Goal: Task Accomplishment & Management: Use online tool/utility

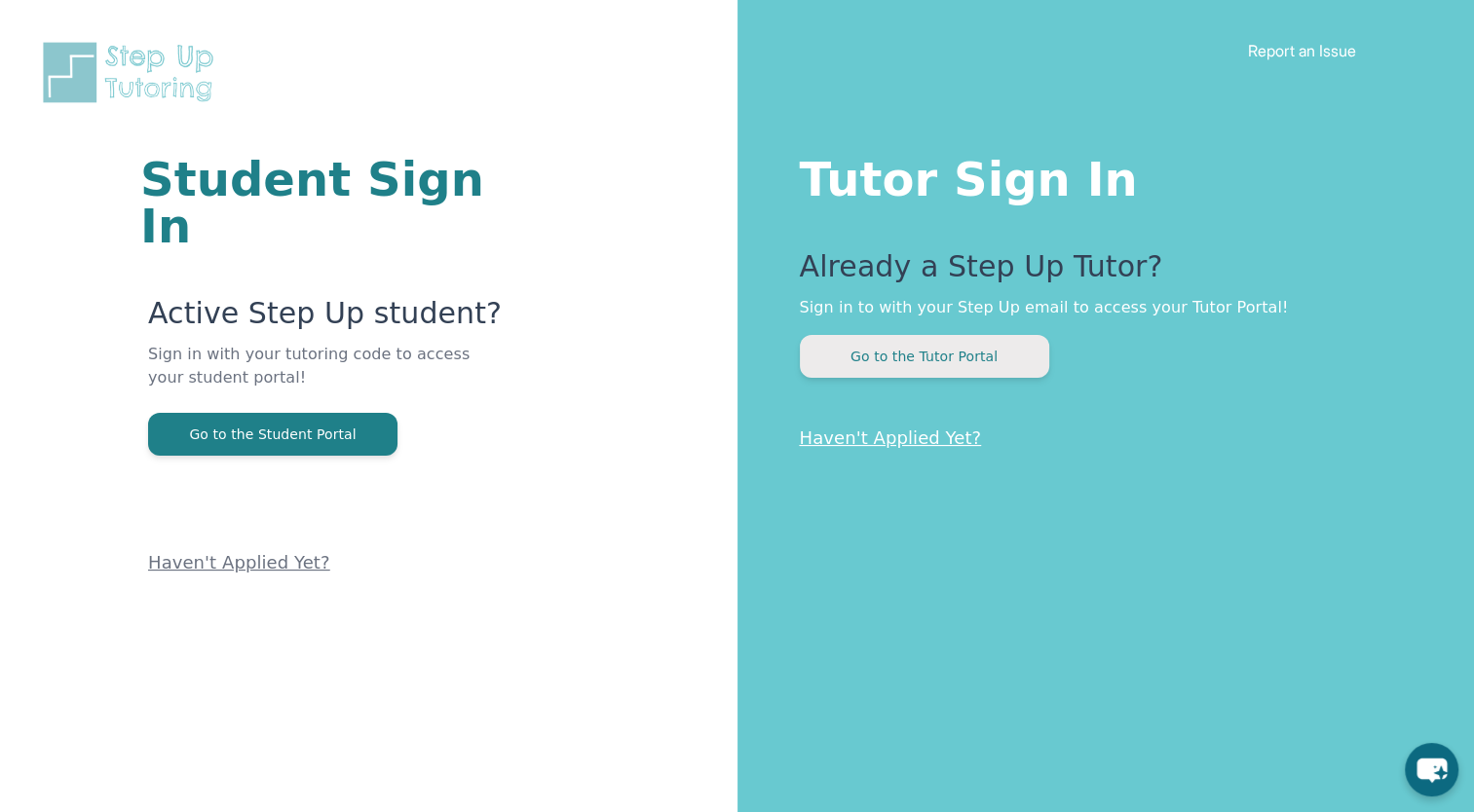
click at [930, 356] on button "Go to the Tutor Portal" at bounding box center [923, 356] width 249 height 43
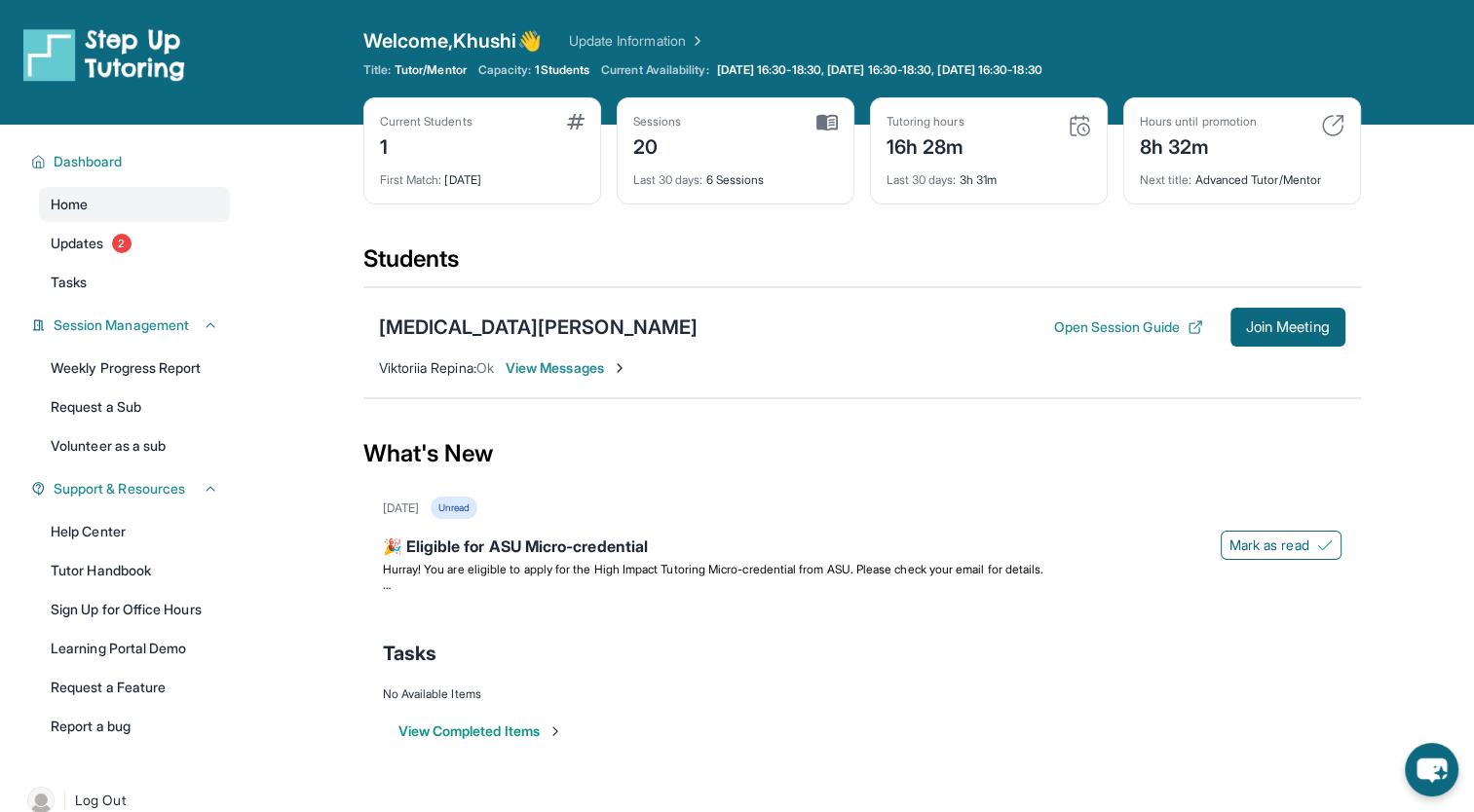
click at [1296, 299] on div "[MEDICAL_DATA][PERSON_NAME] Open Session Guide Join Meeting [PERSON_NAME] Repin…" at bounding box center [862, 343] width 998 height 111
click at [1295, 322] on span "Join Meeting" at bounding box center [1288, 327] width 84 height 12
click at [1264, 325] on span "Join Meeting" at bounding box center [1288, 327] width 84 height 12
click at [1082, 323] on button "Open Session Guide" at bounding box center [1127, 327] width 149 height 20
